Goal: Register for event/course

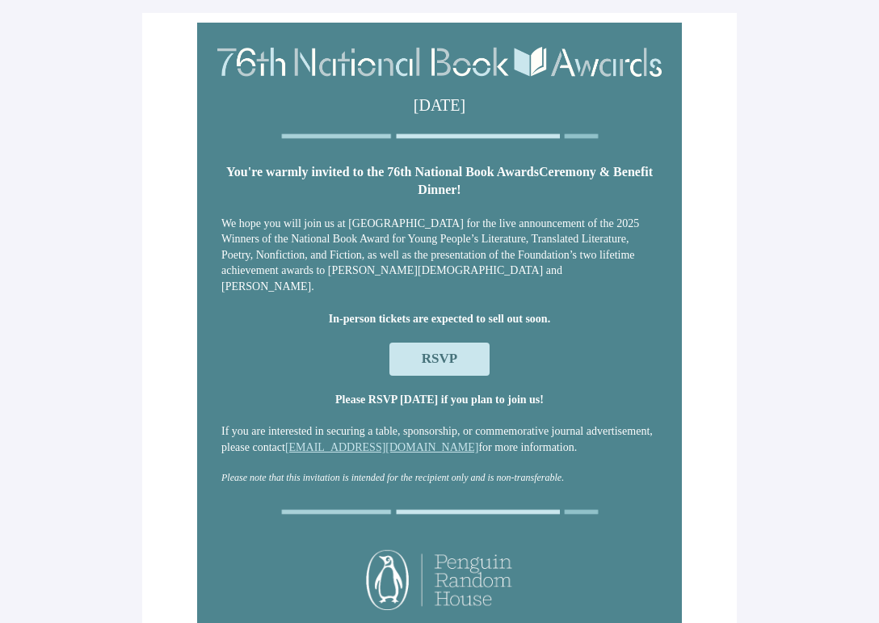
click at [438, 352] on span "RSVP" at bounding box center [440, 358] width 36 height 15
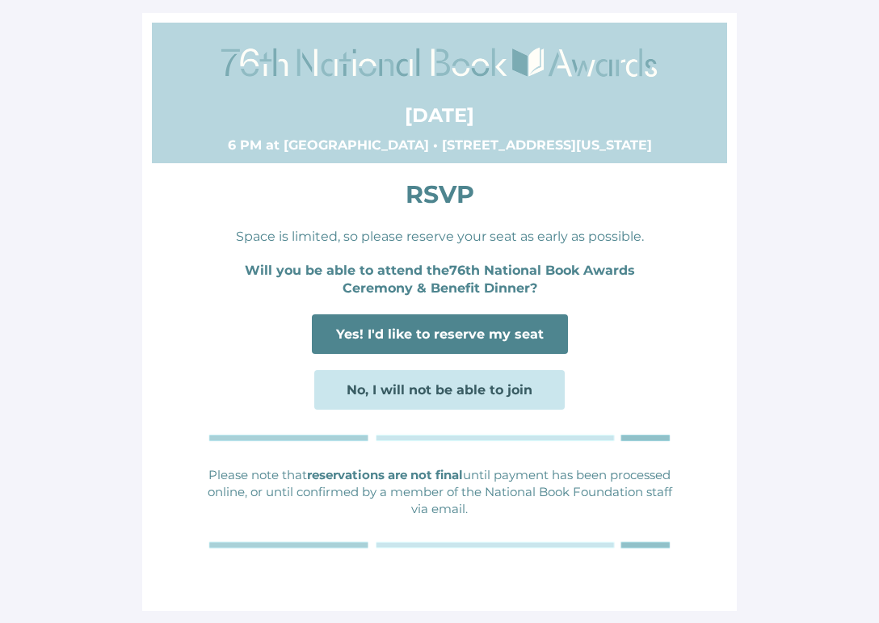
click at [452, 331] on span "Yes! I'd like to reserve my seat" at bounding box center [440, 334] width 208 height 15
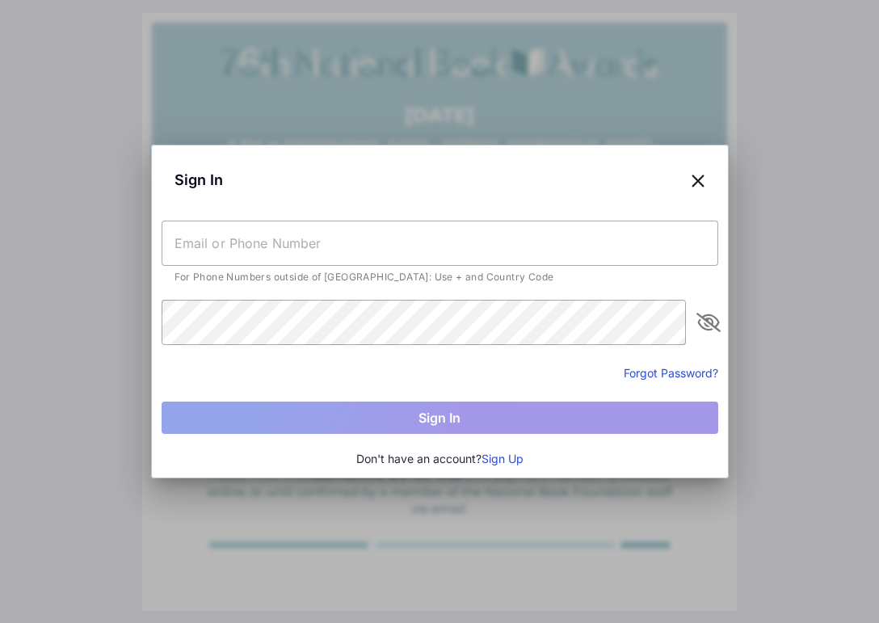
click at [500, 455] on button "Sign Up" at bounding box center [503, 459] width 42 height 18
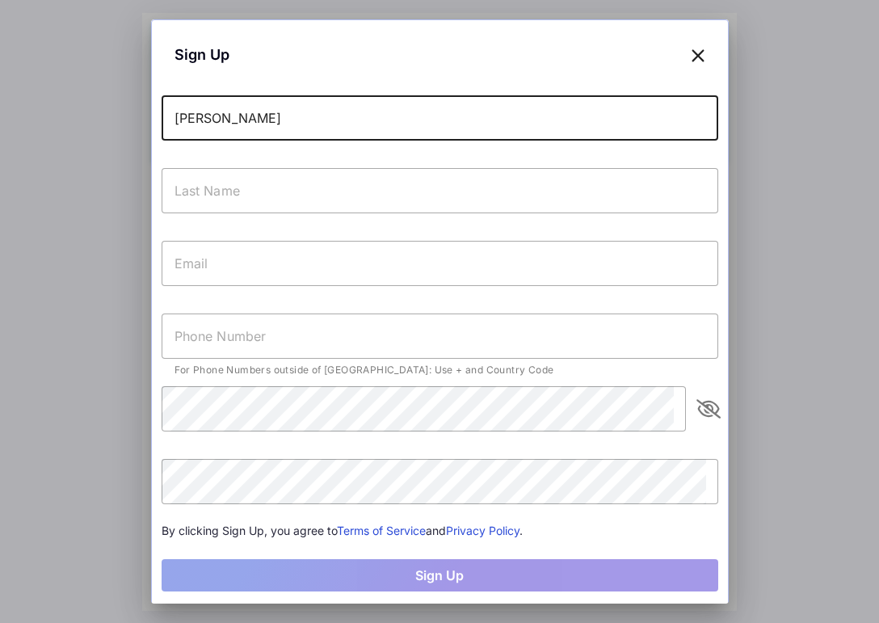
type input "[PERSON_NAME]"
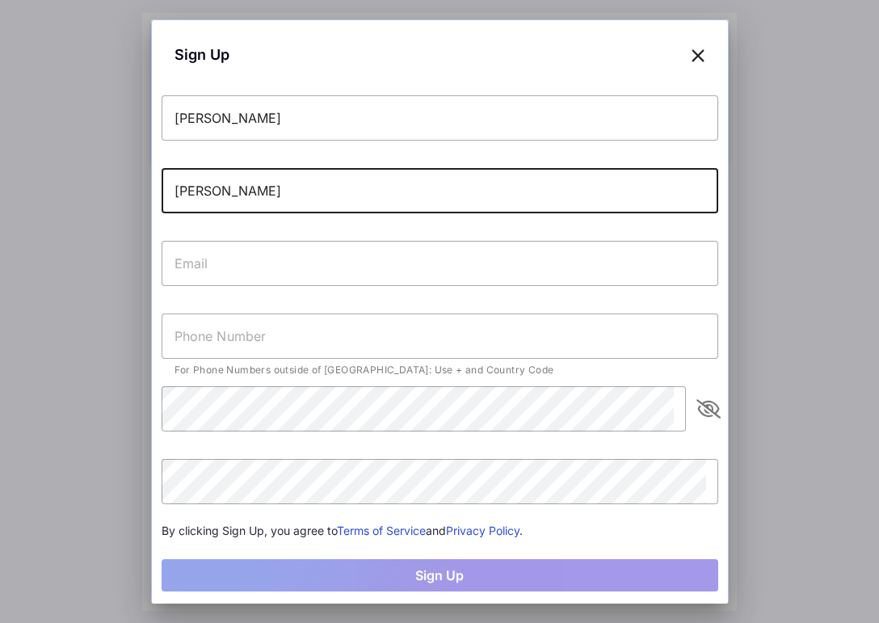
type input "[PERSON_NAME]"
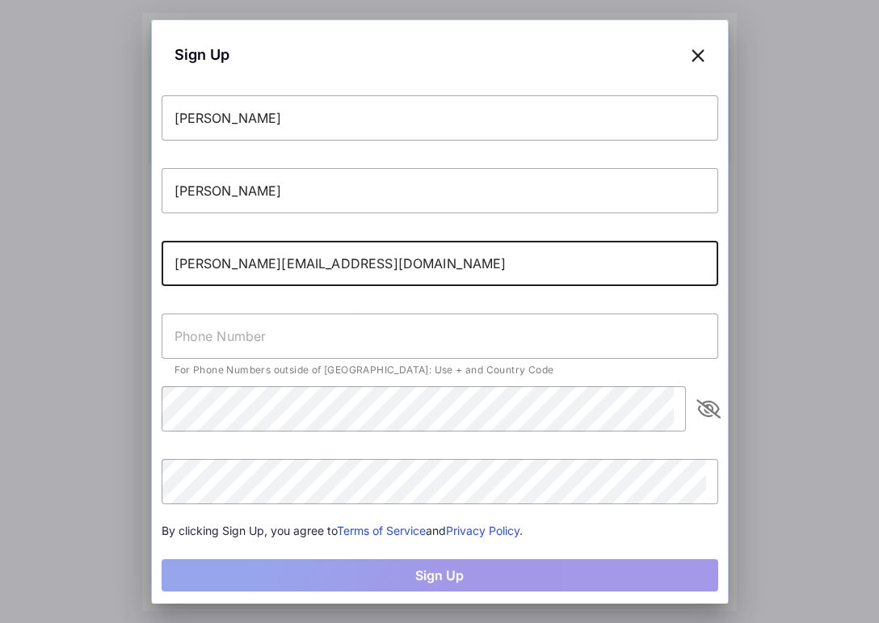
type input "[PERSON_NAME][EMAIL_ADDRESS][DOMAIN_NAME]"
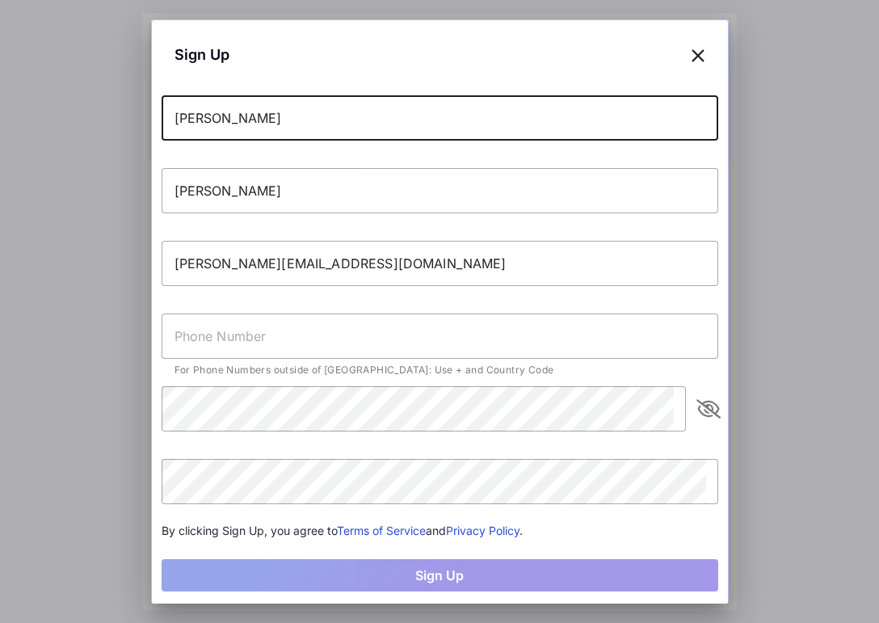
click at [246, 112] on input "[PERSON_NAME]" at bounding box center [440, 117] width 557 height 45
drag, startPoint x: 233, startPoint y: 118, endPoint x: 115, endPoint y: 113, distance: 118.1
click at [115, 113] on div "Sign Up [PERSON_NAME] [PERSON_NAME][EMAIL_ADDRESS][DOMAIN_NAME] For Phone Numbe…" at bounding box center [439, 311] width 879 height 623
type input "[PERSON_NAME]"
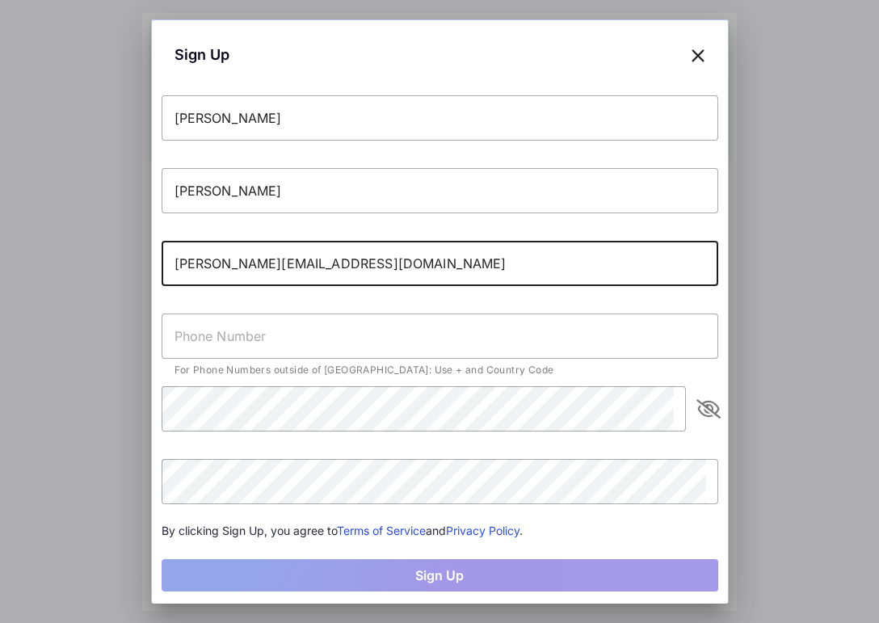
drag, startPoint x: 289, startPoint y: 268, endPoint x: 108, endPoint y: 244, distance: 182.7
click at [108, 259] on div "Sign Up Dani Winkler [EMAIL_ADDRESS][DOMAIN_NAME] For Phone Numbers outside of …" at bounding box center [439, 311] width 879 height 623
type input "[EMAIL_ADDRESS][DOMAIN_NAME]"
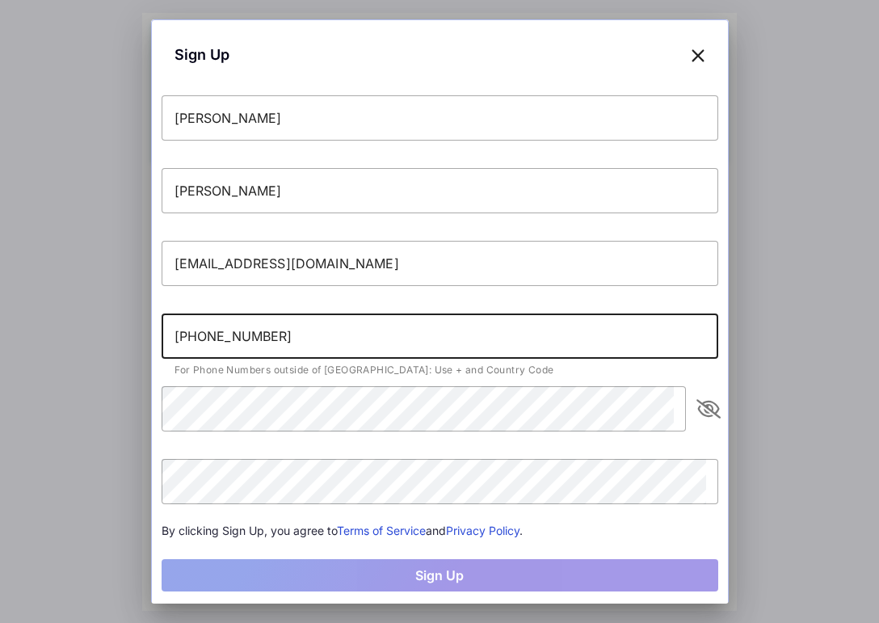
type input "[PHONE_NUMBER]"
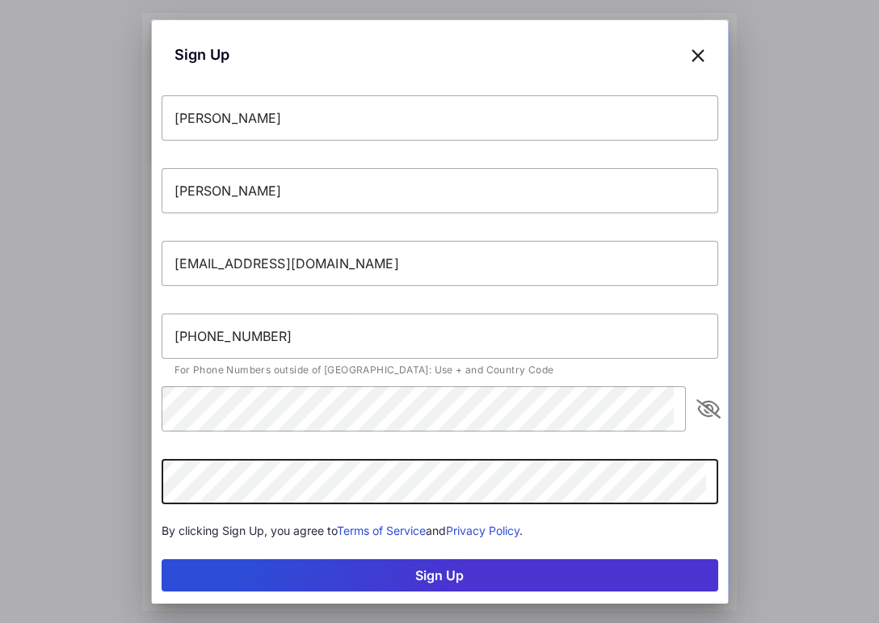
click at [465, 580] on button "Sign Up" at bounding box center [440, 575] width 557 height 32
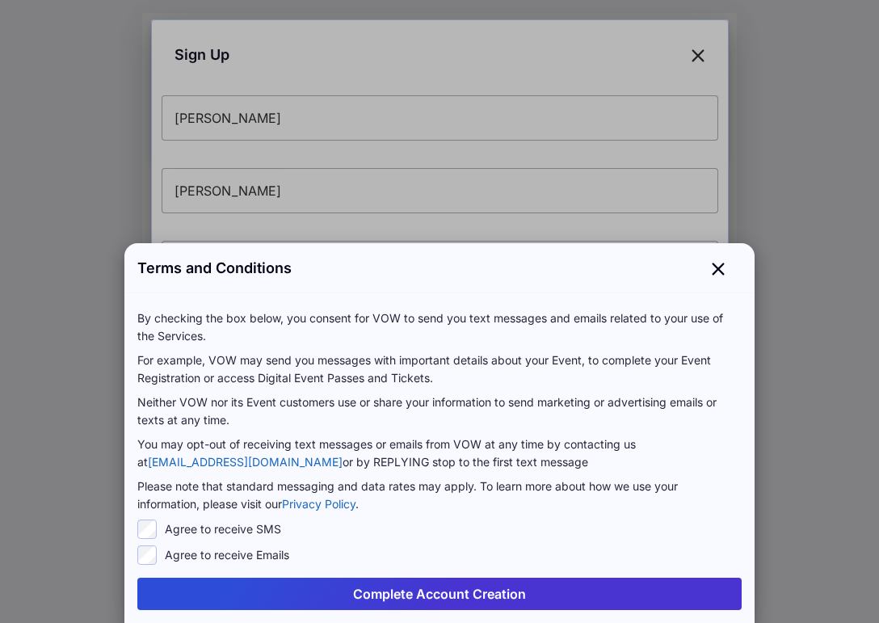
click at [453, 593] on button "Complete Account Creation" at bounding box center [439, 594] width 605 height 32
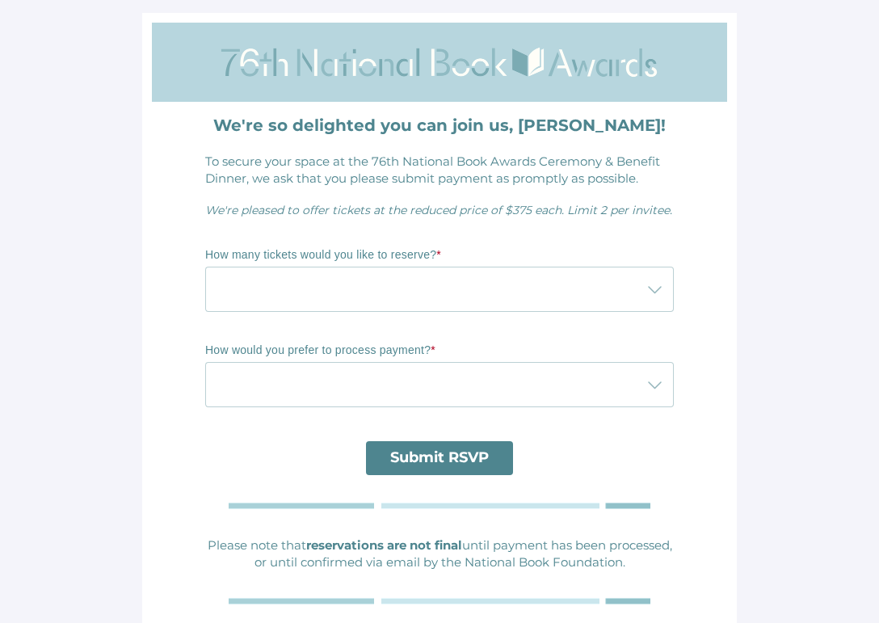
click at [310, 292] on div at bounding box center [423, 289] width 437 height 45
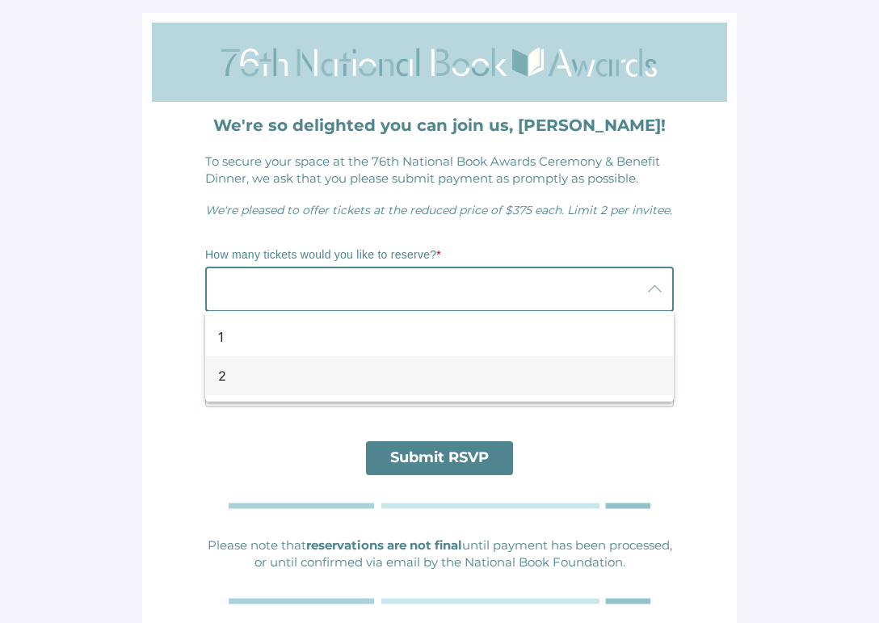
click at [222, 379] on div "2" at bounding box center [433, 375] width 430 height 19
type input "2"
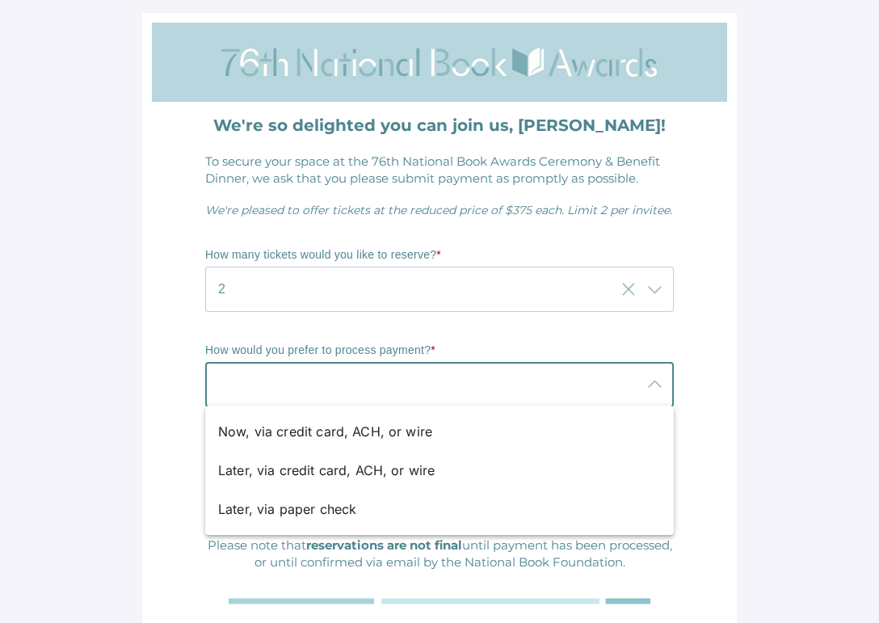
click at [247, 377] on div at bounding box center [423, 384] width 437 height 45
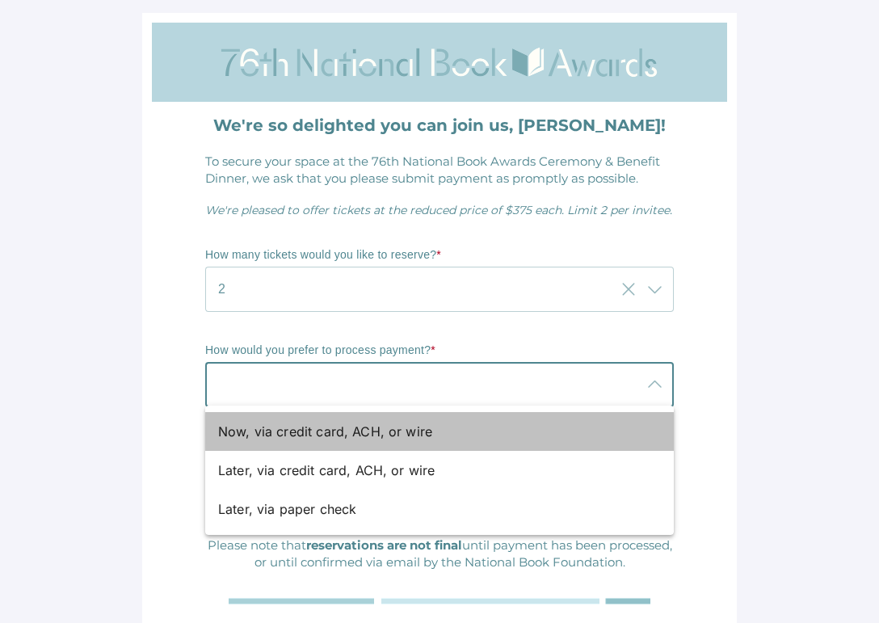
click at [276, 433] on div "Now, via credit card, ACH, or wire" at bounding box center [433, 431] width 430 height 19
type input "Now, via credit card, ACH, or wire"
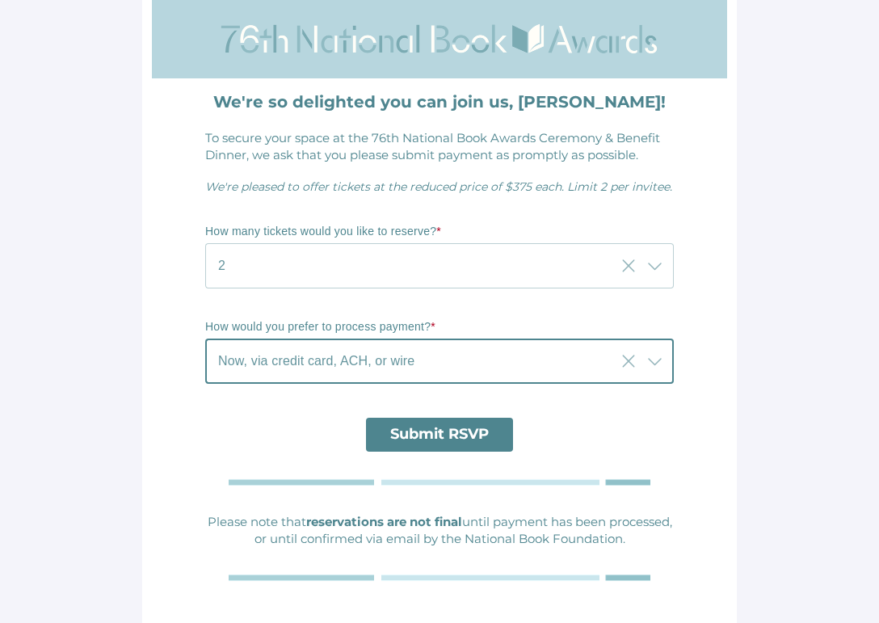
scroll to position [53, 0]
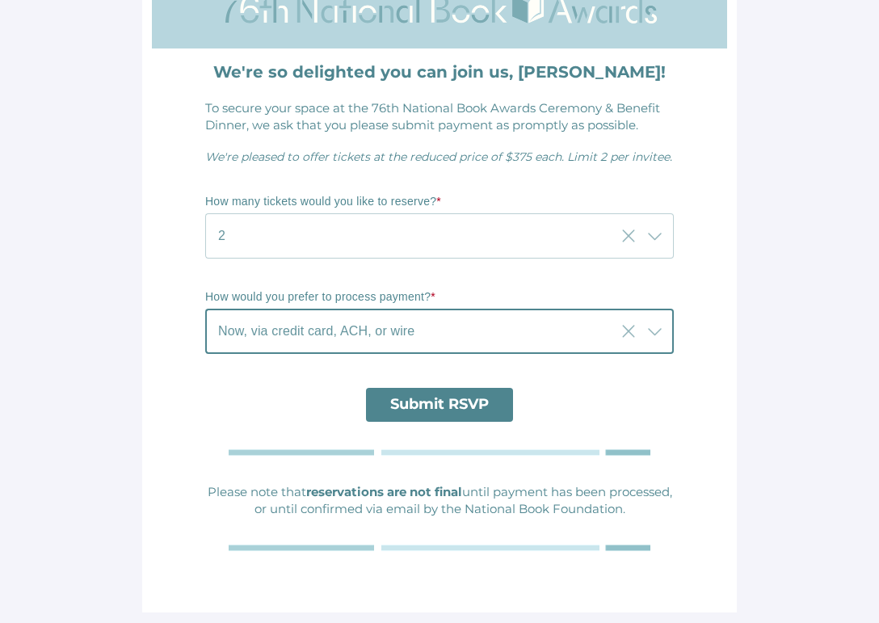
click at [431, 404] on span "Submit RSVP" at bounding box center [439, 404] width 99 height 18
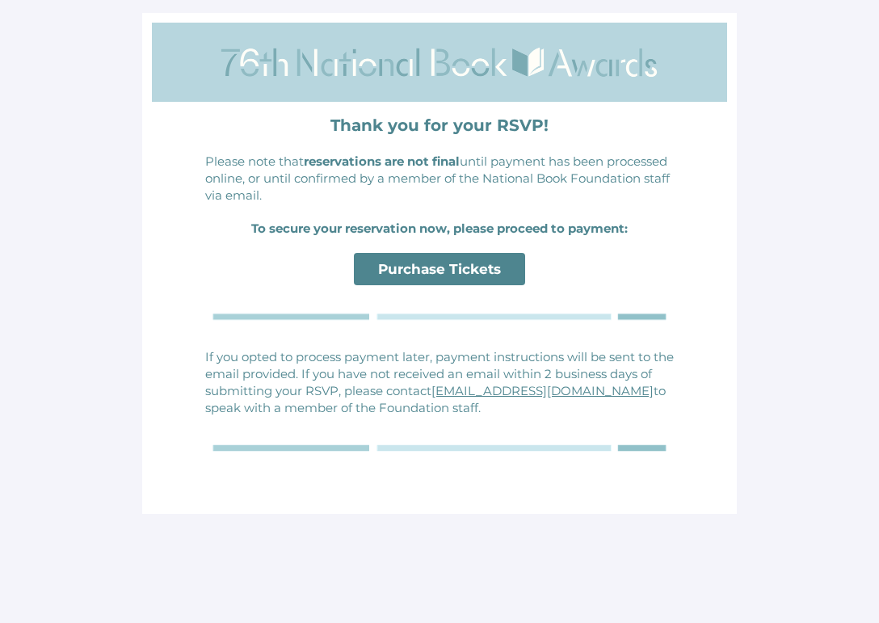
click at [441, 269] on span "Purchase Tickets" at bounding box center [439, 269] width 123 height 16
